Goal: Task Accomplishment & Management: Use online tool/utility

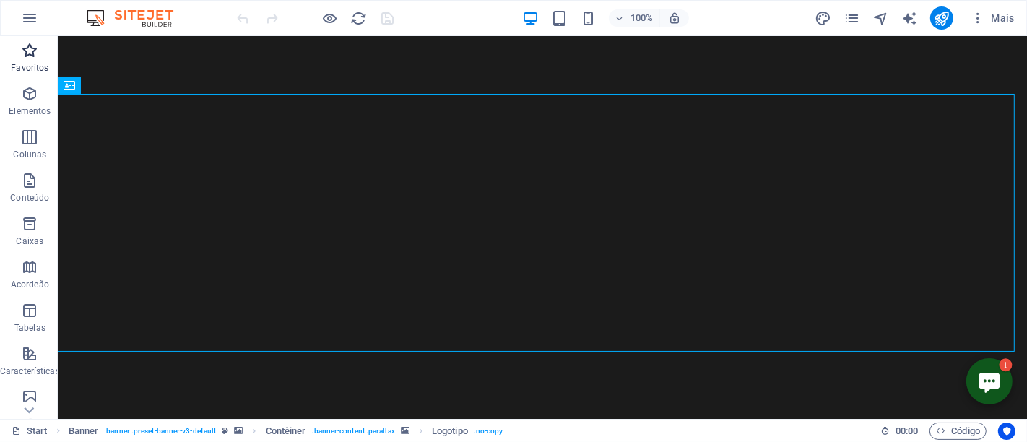
click at [25, 46] on icon "button" at bounding box center [29, 50] width 17 height 17
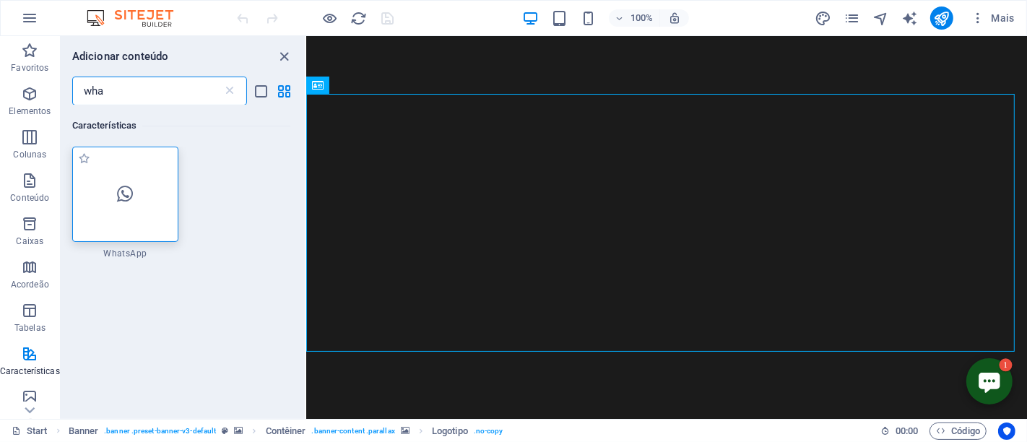
type input "wha"
click at [124, 183] on div at bounding box center [125, 194] width 106 height 95
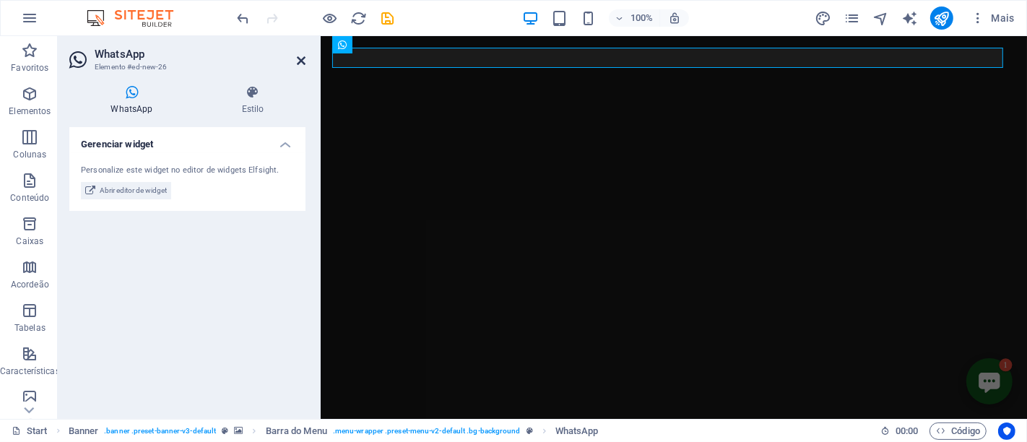
click at [300, 59] on icon at bounding box center [301, 61] width 9 height 12
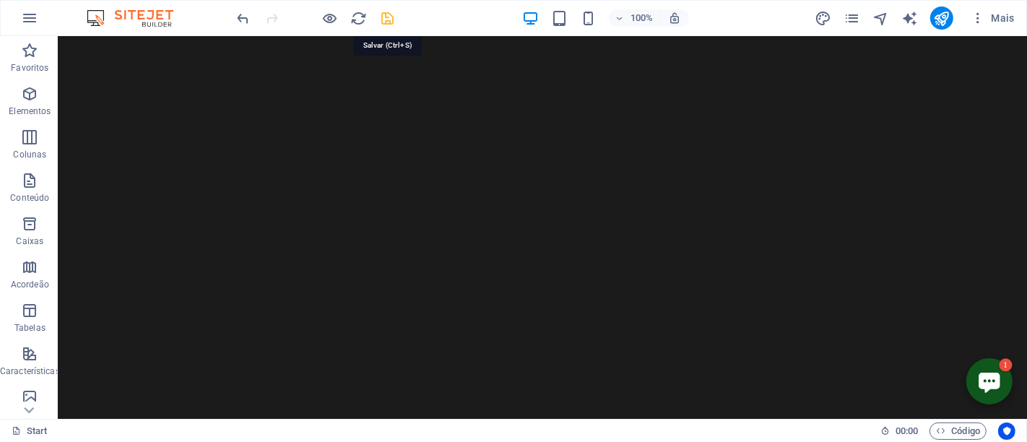
click at [384, 22] on icon "save" at bounding box center [388, 18] width 17 height 17
click at [943, 18] on icon "publish" at bounding box center [941, 18] width 17 height 17
